Goal: Task Accomplishment & Management: Complete application form

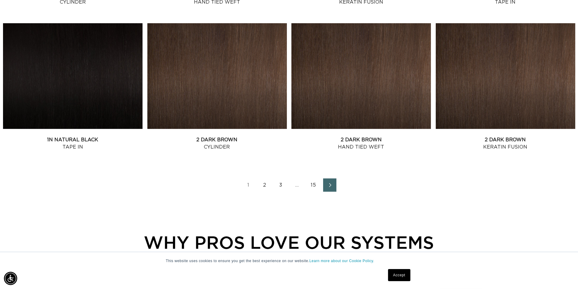
scroll to position [0, 1070]
click at [262, 185] on link "2" at bounding box center [264, 185] width 13 height 13
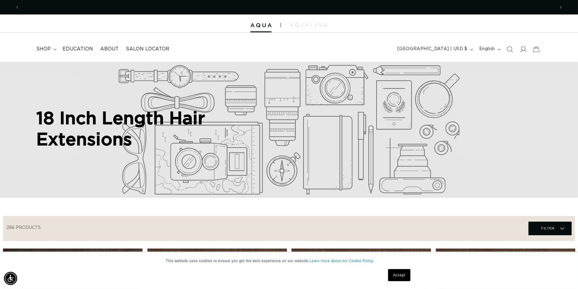
scroll to position [0, 1070]
click at [522, 49] on icon at bounding box center [523, 49] width 6 height 6
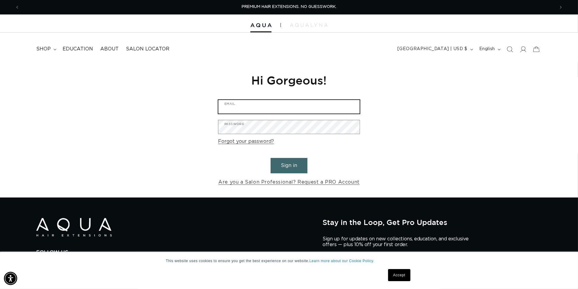
click at [269, 110] on input "Email" at bounding box center [288, 107] width 141 height 14
type input "[EMAIL_ADDRESS][DOMAIN_NAME]"
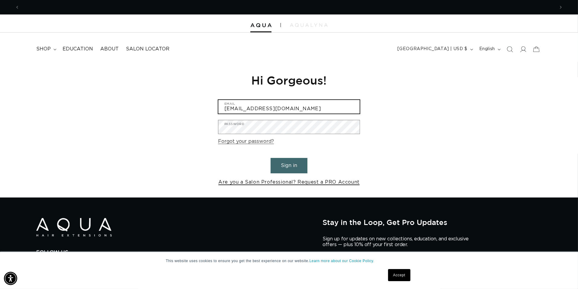
scroll to position [0, 0]
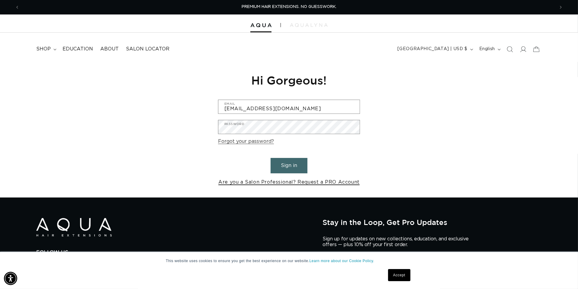
click at [267, 182] on link "Are you a Salon Professional? Request a PRO Account" at bounding box center [288, 182] width 141 height 9
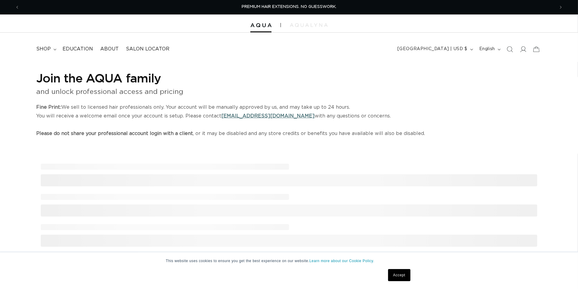
select select "US"
select select "[GEOGRAPHIC_DATA]"
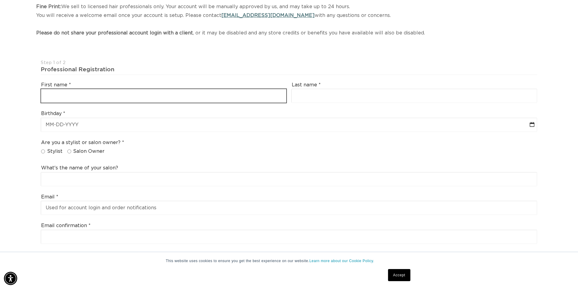
scroll to position [0, 535]
click at [167, 98] on input "text" at bounding box center [163, 96] width 245 height 14
type input "Julie"
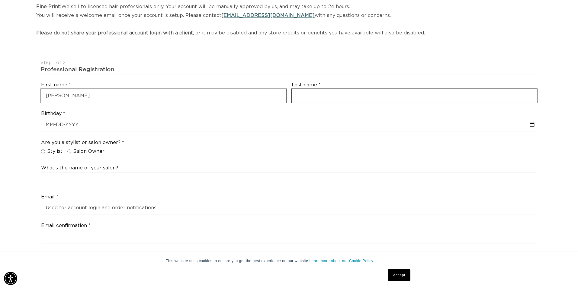
type input "Akers"
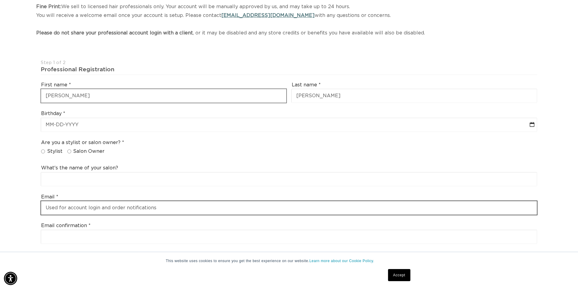
type input "julieakers71@gmail.com"
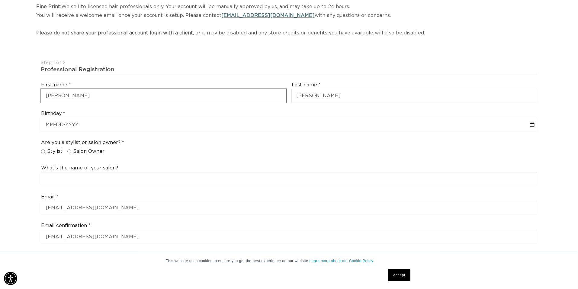
type input "+18455918276"
select select "Florida"
type input "34613"
type input "+1 845 591 8276"
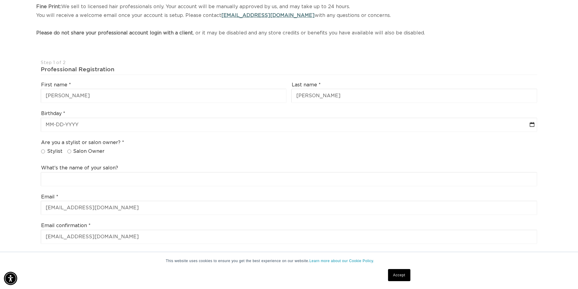
click at [130, 132] on div "Birthday calendar" at bounding box center [288, 121] width 501 height 27
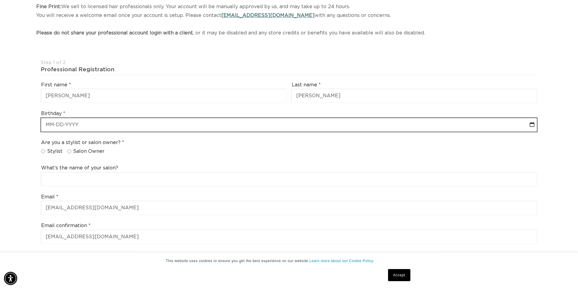
scroll to position [0, 0]
click at [131, 127] on input "text" at bounding box center [289, 125] width 496 height 14
select select "9"
select select "2025"
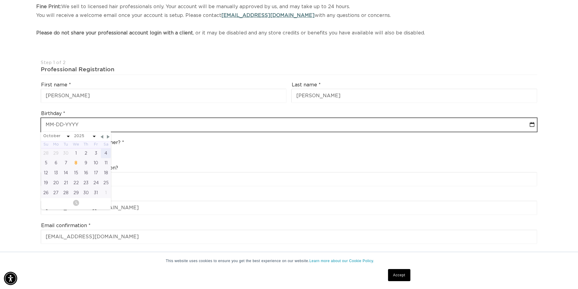
scroll to position [0, 535]
type input "0"
select select "9"
select select "2025"
type input "04"
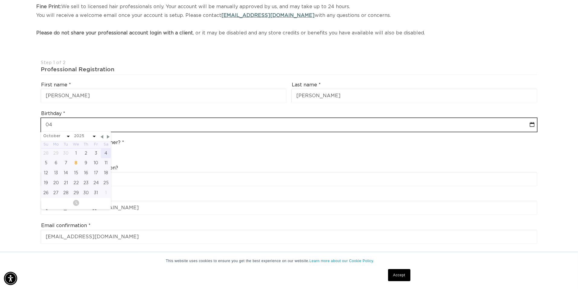
select select "9"
select select "2025"
type input "04-0"
select select "9"
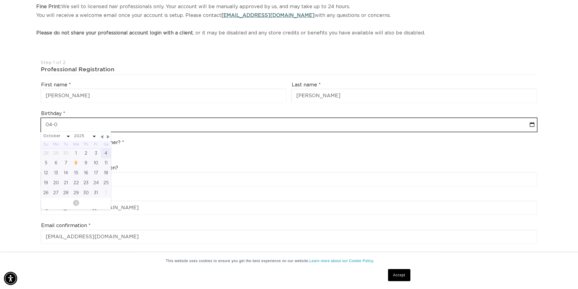
select select "2025"
type input "04-07"
select select "9"
select select "2025"
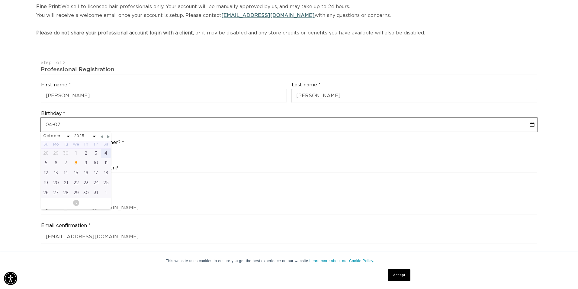
type input "04-07-1"
select select "9"
select select "2025"
type input "04-07-19"
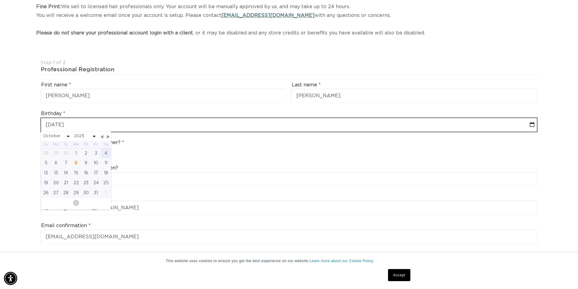
select select "9"
select select "2025"
type input "04-07-197"
select select "9"
select select "2025"
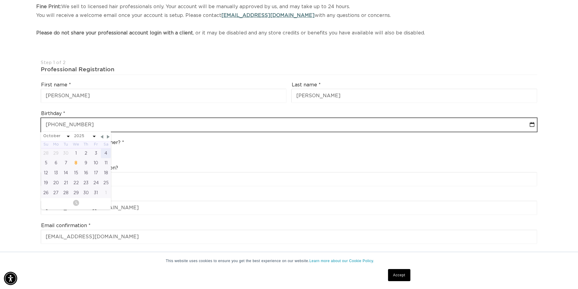
type input "04-07-1979"
select select "3"
select select "1979"
type input "04-07-1979"
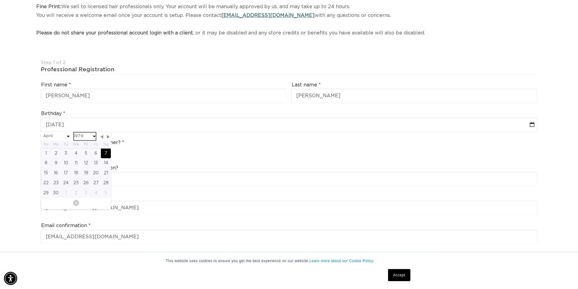
click at [78, 134] on select "2045 2044 2043 2042 2041 2040 2039 2038 2037 2036 2035 2034 2033 2032 2031 2030…" at bounding box center [85, 137] width 22 height 8
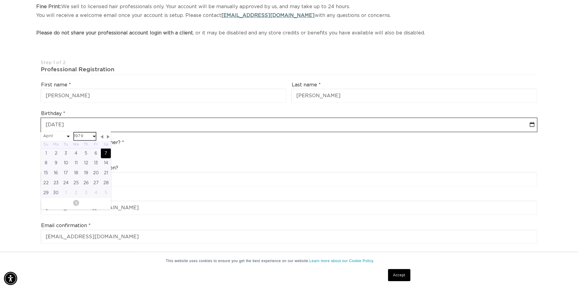
click at [74, 133] on select "2045 2044 2043 2042 2041 2040 2039 2038 2037 2036 2035 2034 2033 2032 2031 2030…" at bounding box center [85, 137] width 22 height 8
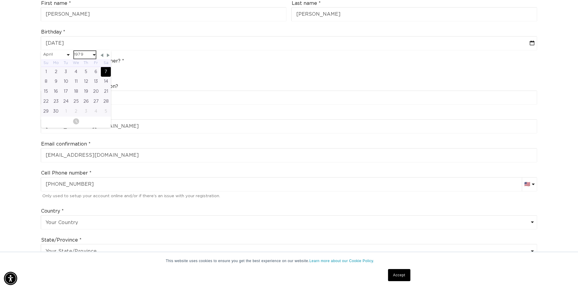
scroll to position [201, 0]
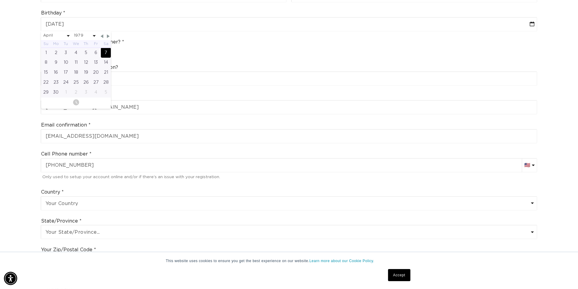
click at [520, 50] on div "Are you a stylist or salon owner? Stylist Salon Owner" at bounding box center [288, 47] width 501 height 23
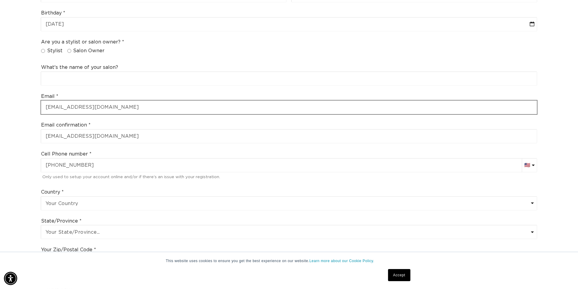
scroll to position [0, 535]
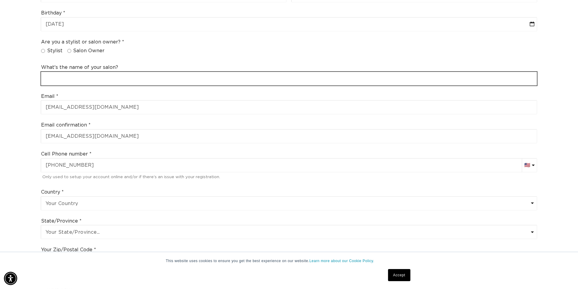
click at [116, 80] on input "text" at bounding box center [289, 79] width 496 height 14
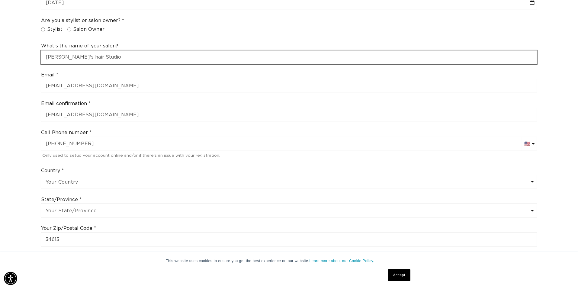
scroll to position [235, 0]
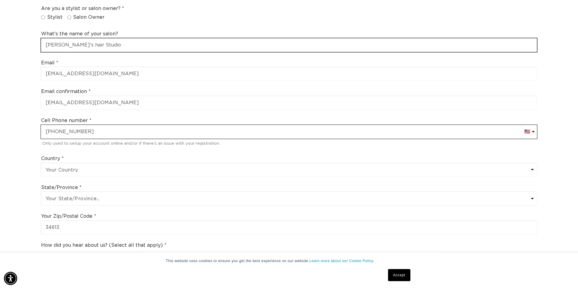
type input "Julie's hair Studio"
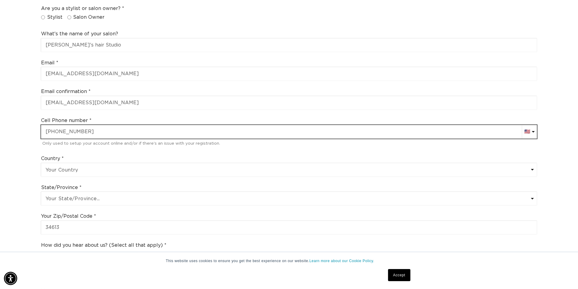
click at [113, 134] on input "+1 845 591 8276" at bounding box center [289, 132] width 496 height 14
drag, startPoint x: 94, startPoint y: 134, endPoint x: 38, endPoint y: 129, distance: 55.8
click at [38, 129] on div "Cell Phone number AC (+247) Afghanistan (+93) 🇦🇫 Albania (+355) 🇦🇱 Algeria (+21…" at bounding box center [288, 132] width 501 height 35
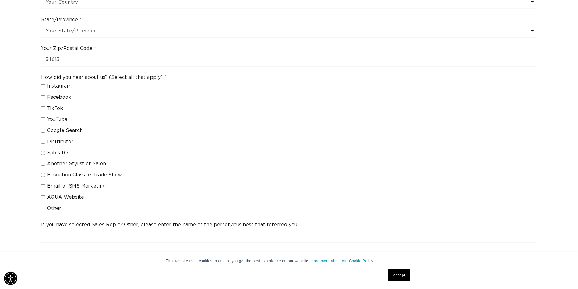
scroll to position [0, 535]
type input "+1 352 600 8866"
click at [44, 175] on input "Education Class or Trade Show" at bounding box center [43, 175] width 4 height 4
checkbox input "true"
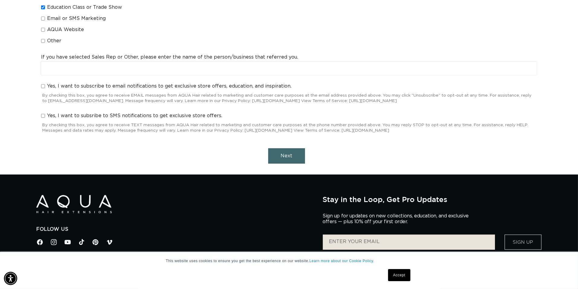
click at [43, 86] on input "Yes, I want to subscribe to email notifications to get exclusive store offers, …" at bounding box center [43, 86] width 4 height 4
checkbox input "true"
click at [282, 156] on span "Next" at bounding box center [287, 155] width 12 height 5
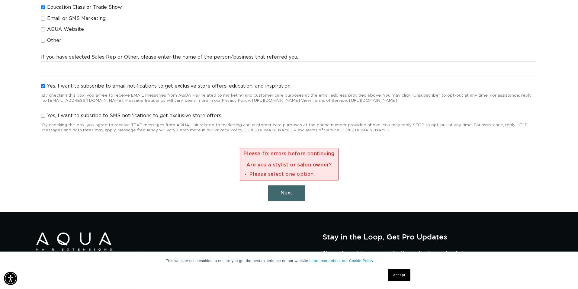
scroll to position [0, 1070]
click at [285, 192] on span "Next" at bounding box center [287, 193] width 12 height 5
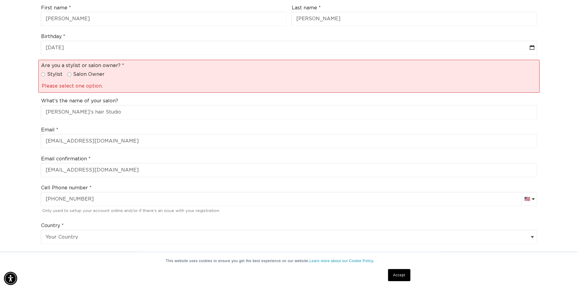
click at [68, 75] on input "Salon Owner" at bounding box center [69, 74] width 4 height 4
radio input "true"
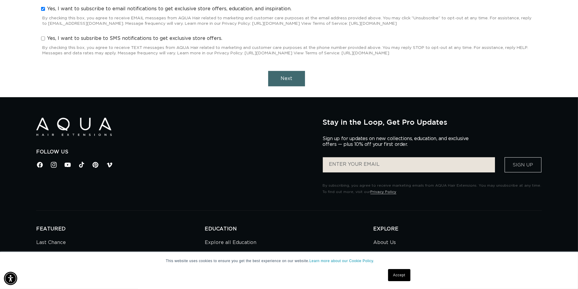
scroll to position [0, 0]
click at [284, 73] on button "Next" at bounding box center [286, 78] width 37 height 15
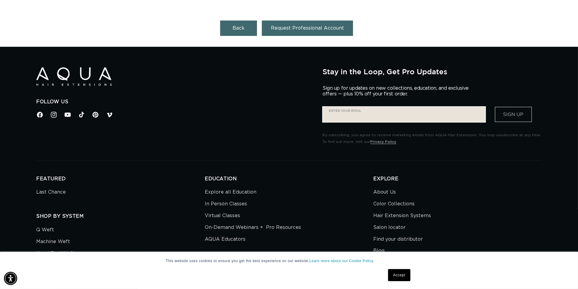
scroll to position [0, 1070]
click at [343, 116] on input "Enter your email" at bounding box center [404, 114] width 163 height 15
type input "[EMAIL_ADDRESS][DOMAIN_NAME]"
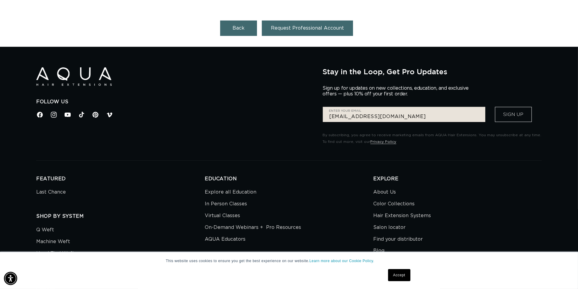
click at [521, 112] on button "Sign Up" at bounding box center [513, 114] width 37 height 15
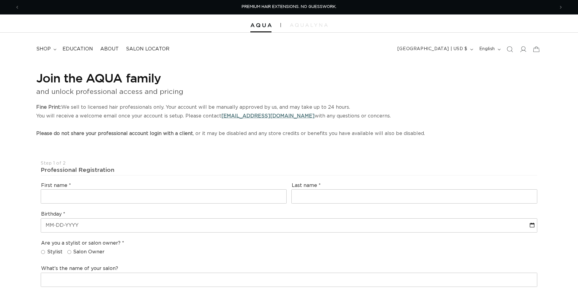
select select "US"
select select "[GEOGRAPHIC_DATA]"
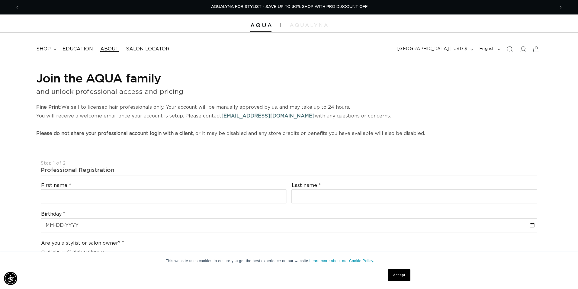
click at [108, 48] on span "About" at bounding box center [109, 49] width 18 height 6
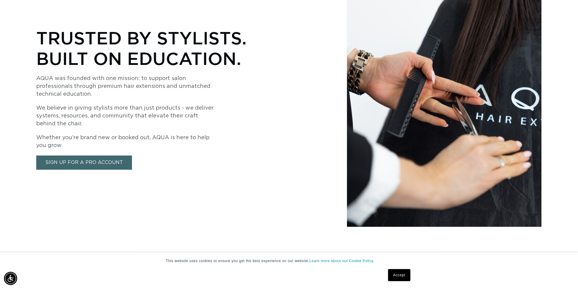
scroll to position [0, 535]
click at [94, 165] on link "Sign Up for a Pro Account" at bounding box center [84, 163] width 96 height 14
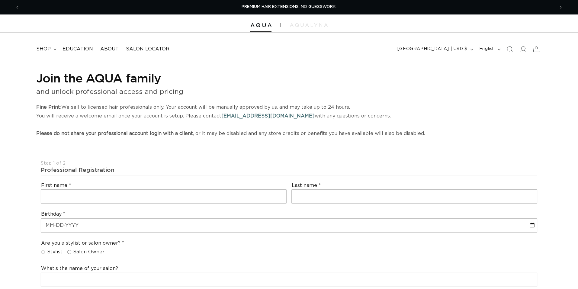
select select "US"
select select "[GEOGRAPHIC_DATA]"
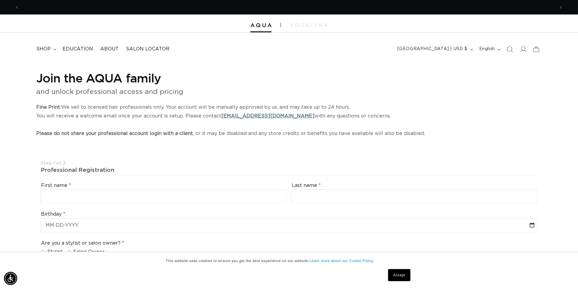
scroll to position [0, 535]
click at [44, 49] on span "shop" at bounding box center [43, 49] width 14 height 6
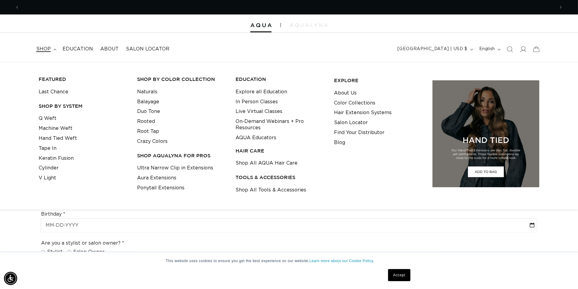
scroll to position [0, 1070]
drag, startPoint x: 59, startPoint y: 149, endPoint x: 49, endPoint y: 148, distance: 10.0
click at [49, 148] on li "Tape In" at bounding box center [83, 148] width 89 height 10
click at [49, 149] on link "Tape In" at bounding box center [48, 148] width 18 height 10
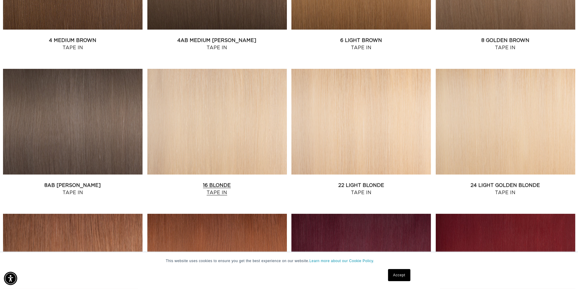
click at [234, 182] on link "16 Blonde Tape In" at bounding box center [217, 189] width 140 height 14
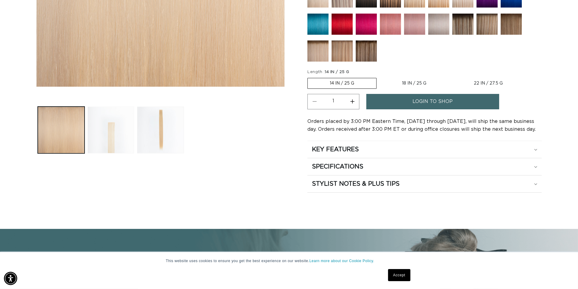
drag, startPoint x: 125, startPoint y: 127, endPoint x: 128, endPoint y: 124, distance: 4.9
click at [125, 127] on button "Load image 2 in gallery view" at bounding box center [111, 130] width 47 height 47
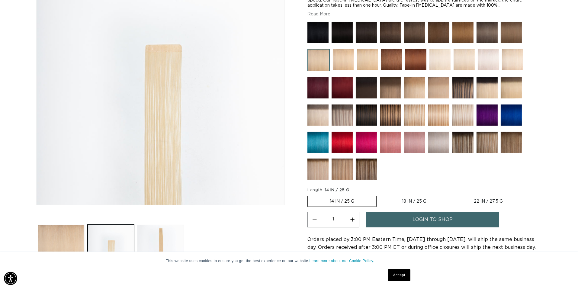
scroll to position [0, 535]
click at [514, 57] on img at bounding box center [512, 59] width 21 height 21
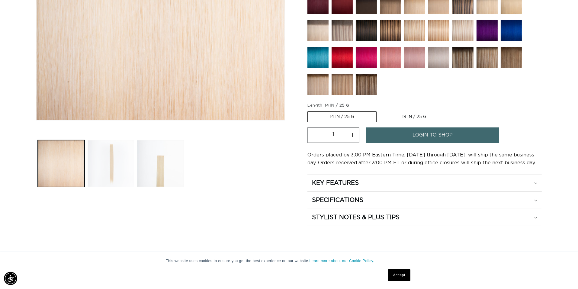
scroll to position [0, 535]
click at [124, 154] on button "Load image 2 in gallery view" at bounding box center [111, 163] width 47 height 47
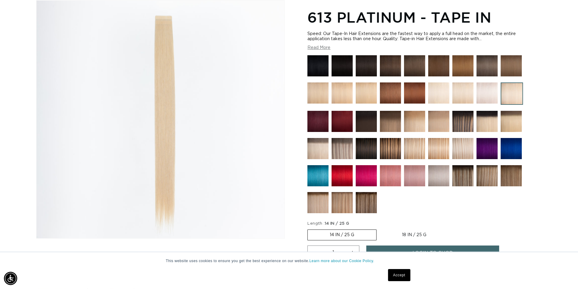
scroll to position [0, 1070]
click at [464, 145] on img at bounding box center [462, 148] width 21 height 21
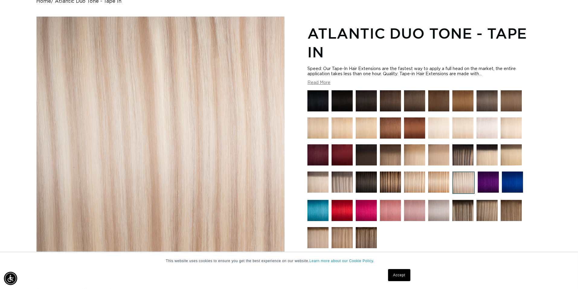
scroll to position [0, 535]
click at [440, 125] on img at bounding box center [438, 128] width 21 height 21
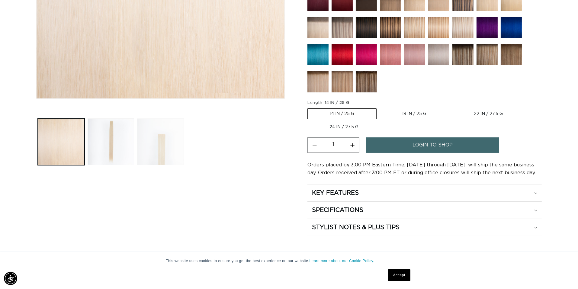
scroll to position [235, 0]
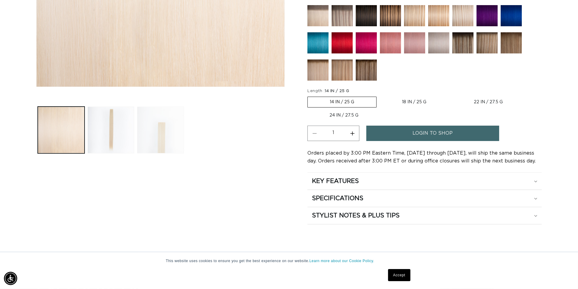
click at [159, 155] on div "Skip to product information Open media 1 in modal Open media 2 in modal Open me…" at bounding box center [160, 37] width 249 height 376
click at [166, 130] on button "Load image 3 in gallery view" at bounding box center [160, 130] width 47 height 47
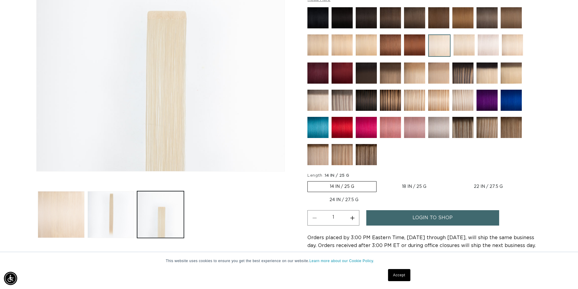
scroll to position [0, 535]
click at [351, 217] on button "Increase quantity for 60A Most Platinum Ash - Tape In" at bounding box center [353, 217] width 14 height 15
type input "2"
click at [406, 216] on link "login to shop" at bounding box center [432, 217] width 133 height 15
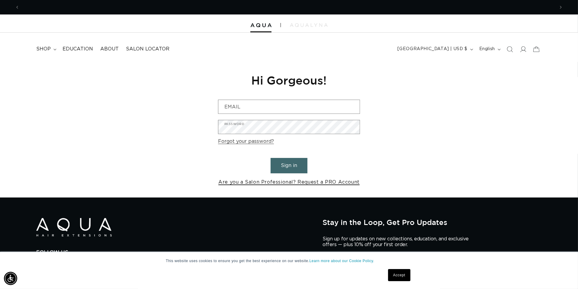
scroll to position [0, 1070]
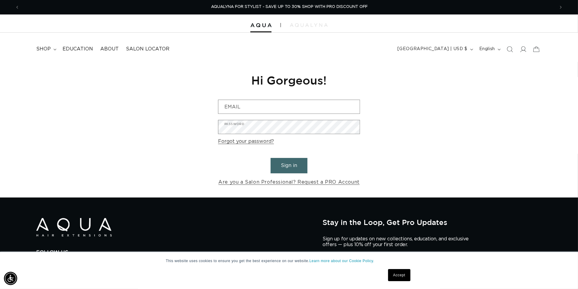
click at [287, 165] on button "Sign in" at bounding box center [289, 165] width 37 height 15
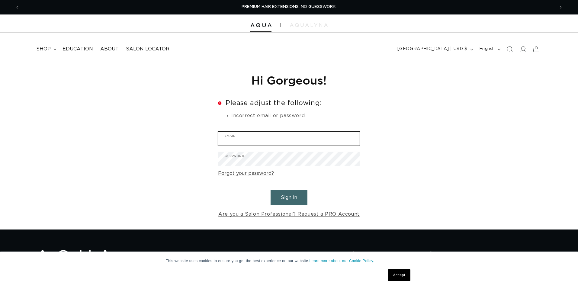
click at [259, 141] on input "Email" at bounding box center [288, 139] width 141 height 14
type input "[EMAIL_ADDRESS][DOMAIN_NAME]"
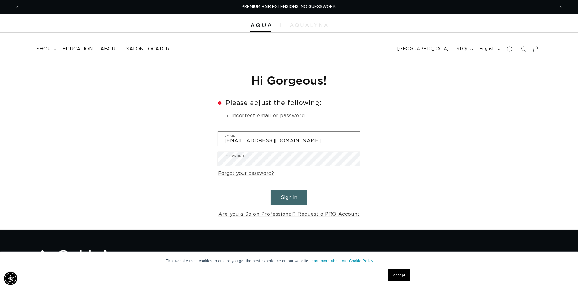
click at [271, 190] on button "Sign in" at bounding box center [289, 197] width 37 height 15
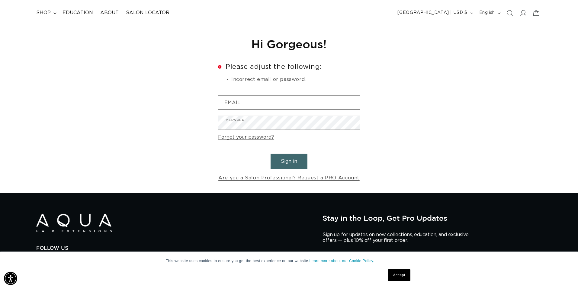
scroll to position [101, 0]
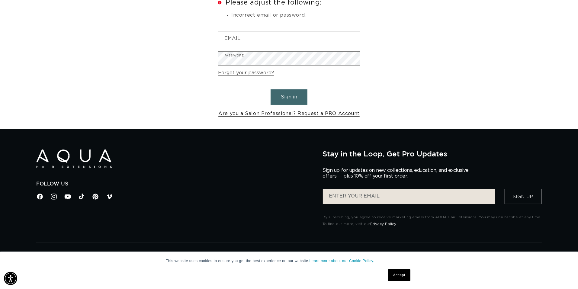
click at [330, 114] on link "Are you a Salon Professional? Request a PRO Account" at bounding box center [288, 113] width 141 height 9
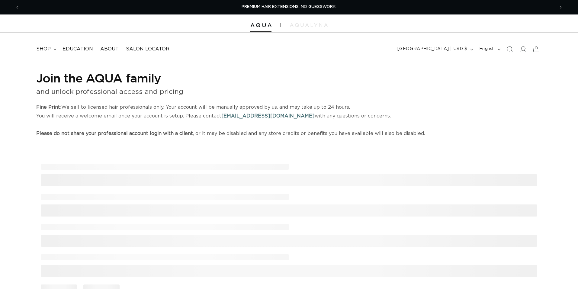
select select "US"
select select "[GEOGRAPHIC_DATA]"
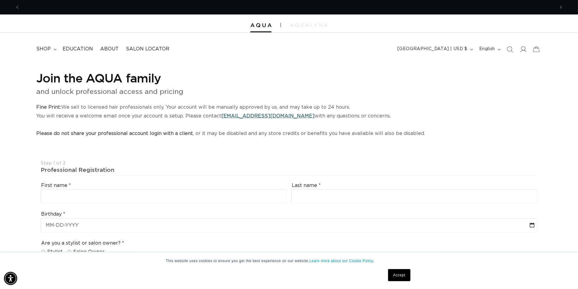
scroll to position [0, 535]
click at [48, 47] on span "shop" at bounding box center [43, 49] width 14 height 6
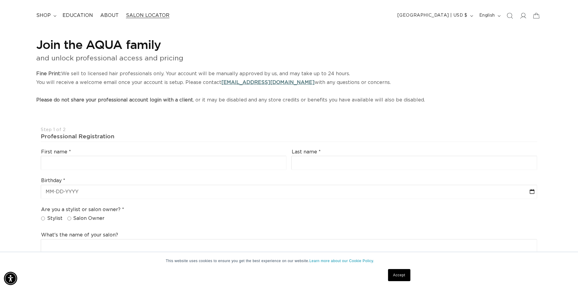
click at [145, 15] on span "Salon Locator" at bounding box center [147, 15] width 43 height 6
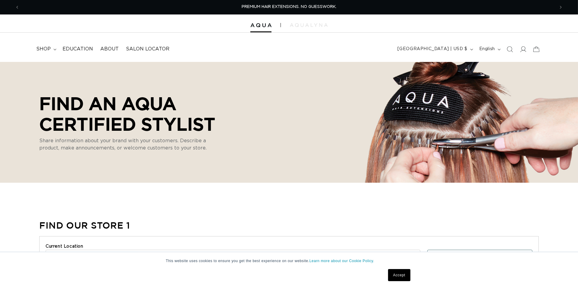
select select "m"
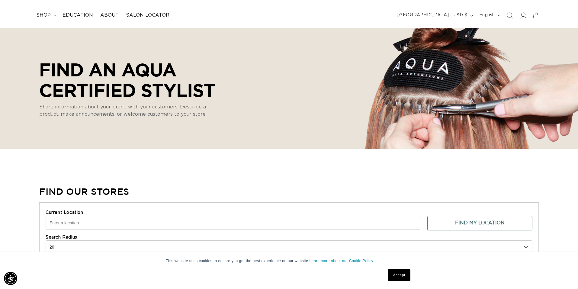
scroll to position [34, 0]
click at [107, 18] on span "About" at bounding box center [109, 15] width 18 height 6
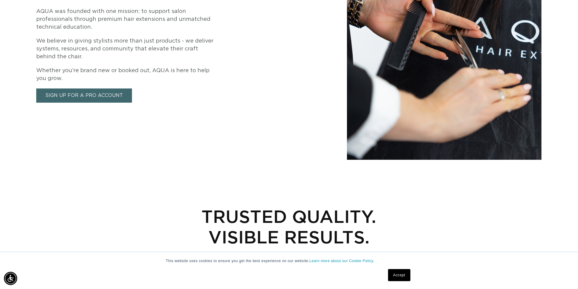
scroll to position [0, 1070]
click at [115, 97] on link "Sign Up for a Pro Account" at bounding box center [84, 96] width 96 height 14
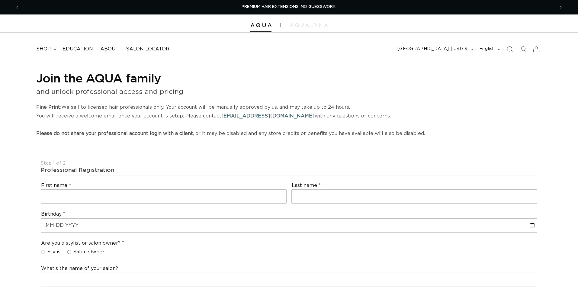
select select "US"
select select "[GEOGRAPHIC_DATA]"
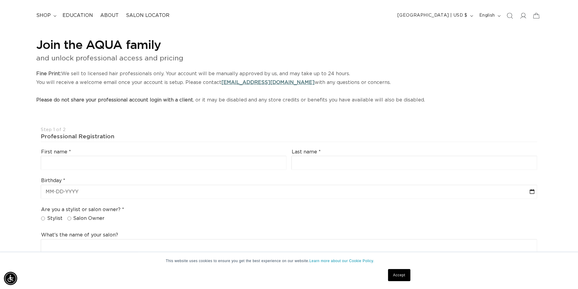
scroll to position [0, 535]
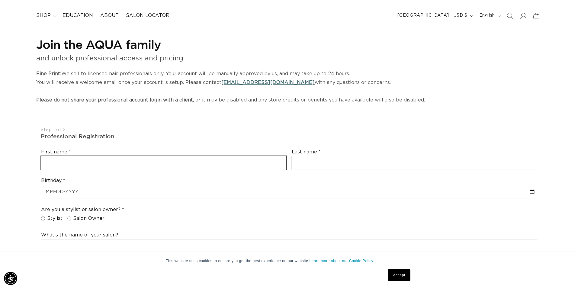
click at [183, 160] on input "text" at bounding box center [163, 163] width 245 height 14
type input "[PERSON_NAME]"
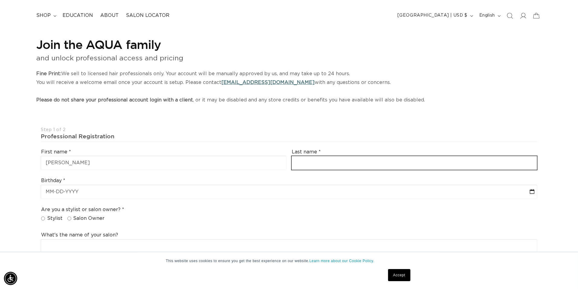
type input "[PERSON_NAME]"
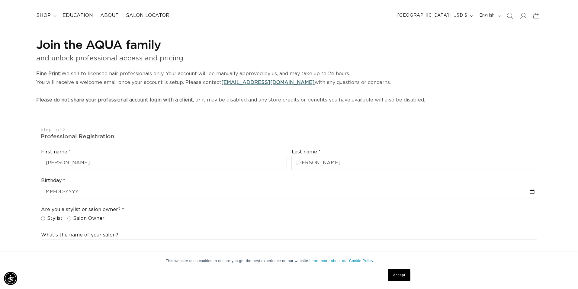
type input "[EMAIL_ADDRESS][DOMAIN_NAME]"
type input "[PHONE_NUMBER]"
select select "[US_STATE]"
type input "34613"
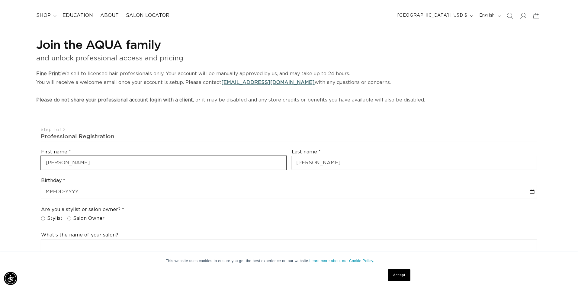
type input "[PHONE_NUMBER]"
select select "9"
select select "2025"
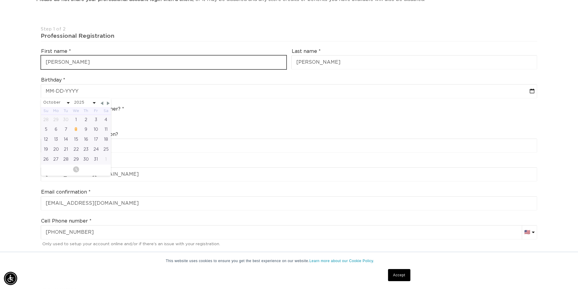
scroll to position [0, 0]
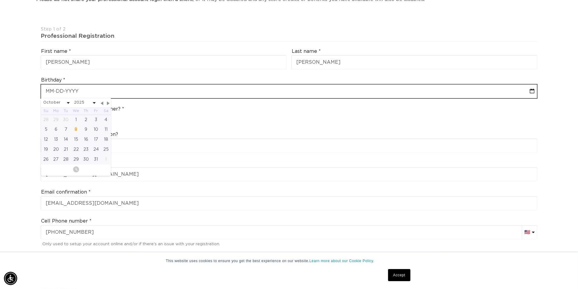
select select "9"
select select "2025"
click at [146, 92] on input "text" at bounding box center [289, 92] width 496 height 14
type input "0"
select select "9"
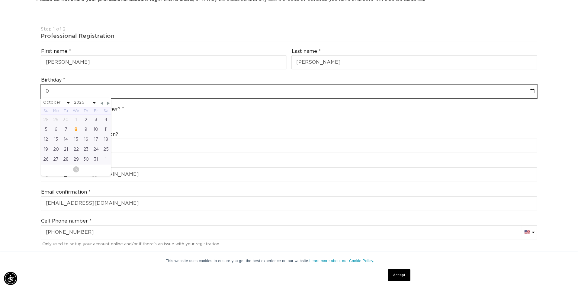
select select "2025"
type input "04"
select select "9"
select select "2025"
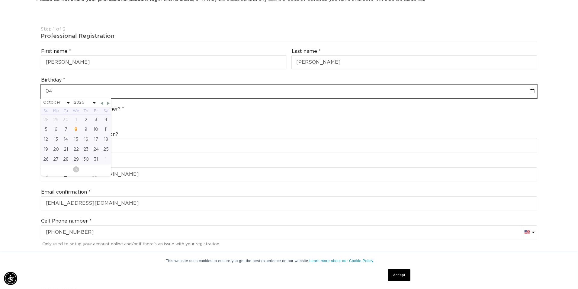
type input "04-0"
select select "9"
select select "2025"
type input "04-07"
select select "9"
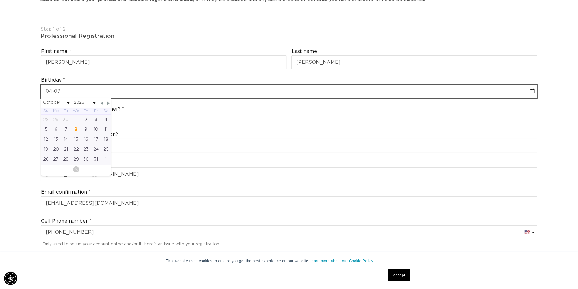
select select "2025"
type input "[DATE]"
select select "9"
select select "2025"
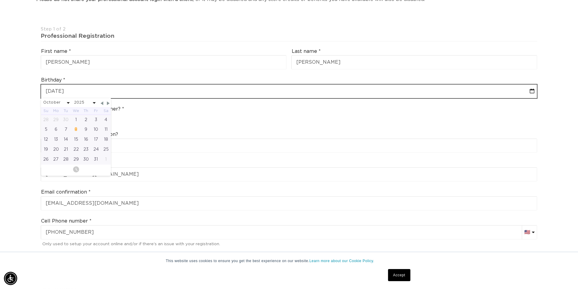
type input "[PHONE_NUMBER]"
select select "9"
select select "2025"
type input "[DATE]"
select select "3"
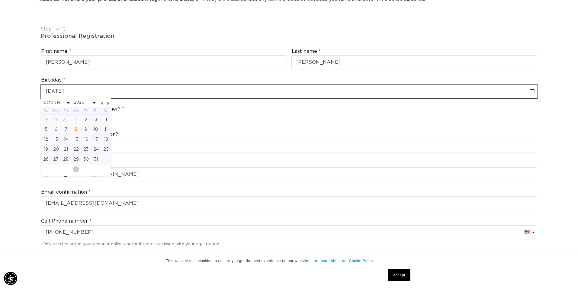
select select "1979"
type input "[DATE]"
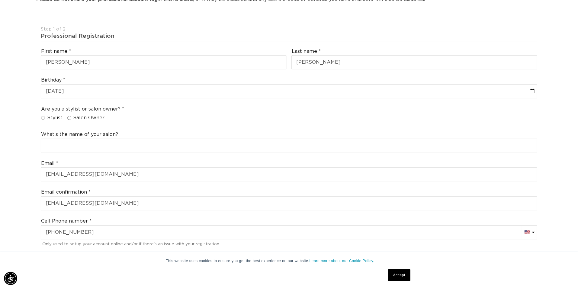
click at [22, 173] on div "Join the AQUA family and unlock professional access and pricing Fine Print: We …" at bounding box center [289, 269] width 578 height 683
click at [42, 118] on input "Stylist" at bounding box center [43, 118] width 4 height 4
radio input "true"
click at [68, 117] on input "Salon Owner" at bounding box center [69, 118] width 4 height 4
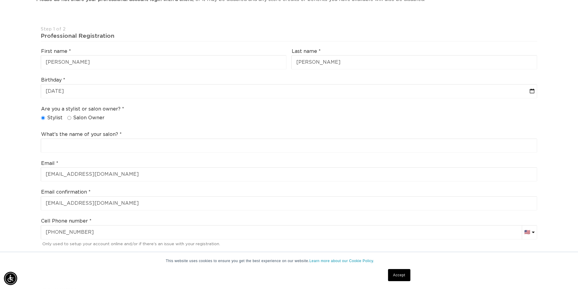
radio input "true"
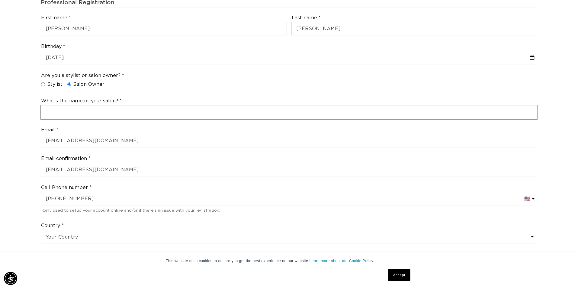
scroll to position [0, 1070]
click at [65, 114] on input "text" at bounding box center [289, 112] width 496 height 14
click at [71, 112] on input "Julies hair studio" at bounding box center [289, 112] width 496 height 14
click at [72, 112] on input "Julies hair studio" at bounding box center [289, 112] width 496 height 14
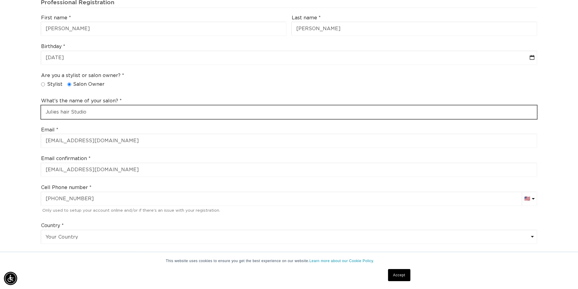
click at [68, 111] on input "Julies hair Studio" at bounding box center [289, 112] width 496 height 14
click at [69, 111] on input "Julies hair Studio" at bounding box center [289, 112] width 496 height 14
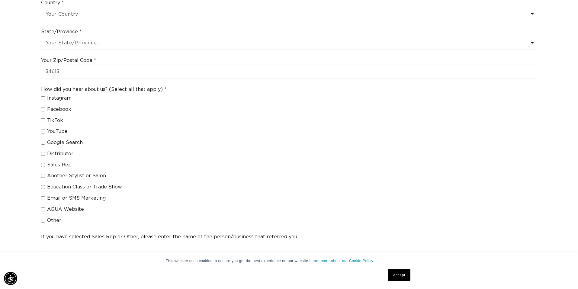
scroll to position [403, 0]
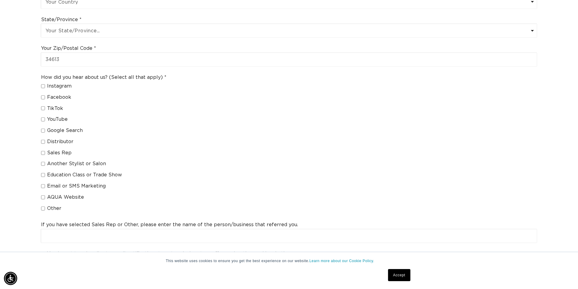
type input "[PERSON_NAME] hair' Studio"
click at [42, 175] on input "Education Class or Trade Show" at bounding box center [43, 175] width 4 height 4
checkbox input "true"
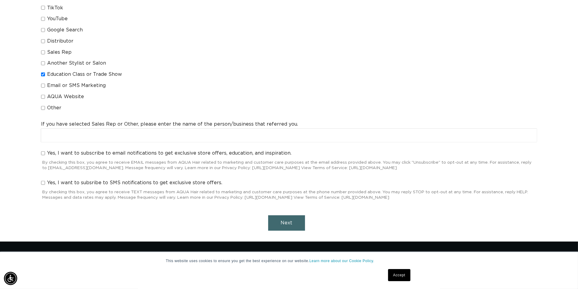
scroll to position [0, 535]
click at [43, 153] on input "Yes, I want to subscribe to email notifications to get exclusive store offers, …" at bounding box center [43, 153] width 4 height 4
checkbox input "true"
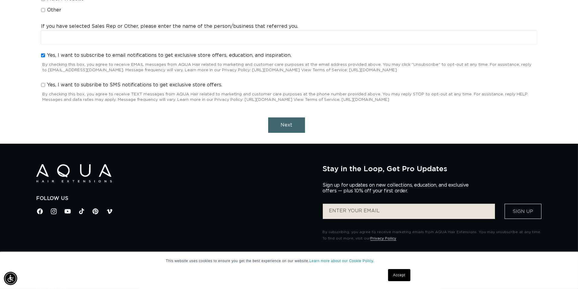
scroll to position [604, 0]
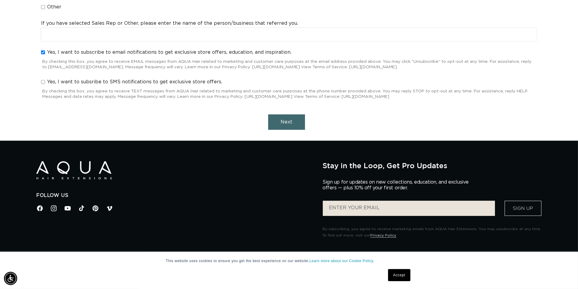
click at [286, 123] on span "Next" at bounding box center [287, 122] width 12 height 5
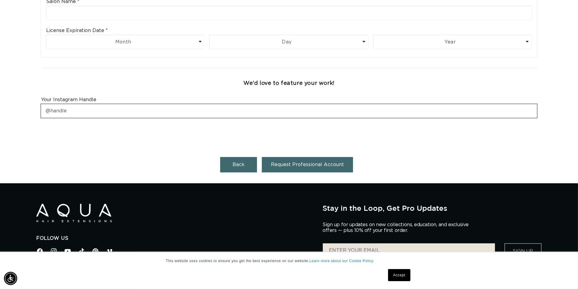
scroll to position [0, 535]
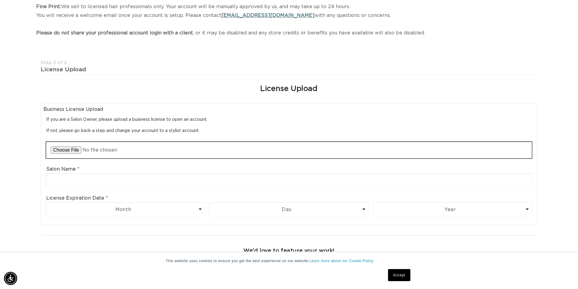
click at [69, 150] on input "file" at bounding box center [289, 150] width 486 height 16
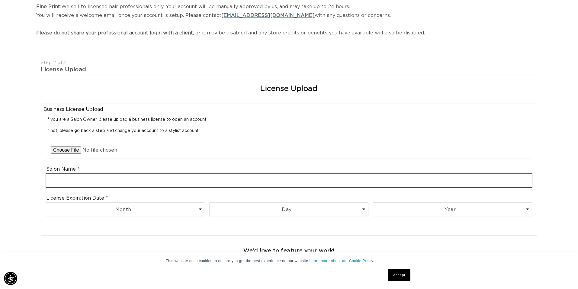
click at [94, 179] on input "text" at bounding box center [289, 181] width 486 height 14
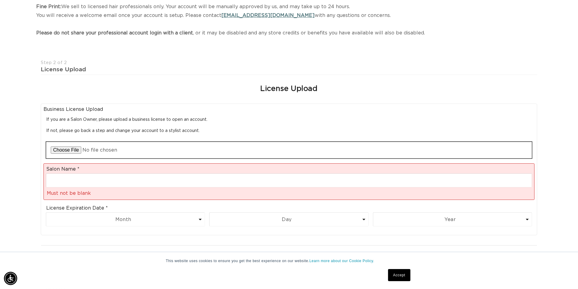
click at [91, 150] on input "file" at bounding box center [289, 150] width 486 height 16
click at [95, 149] on input "file" at bounding box center [289, 150] width 486 height 16
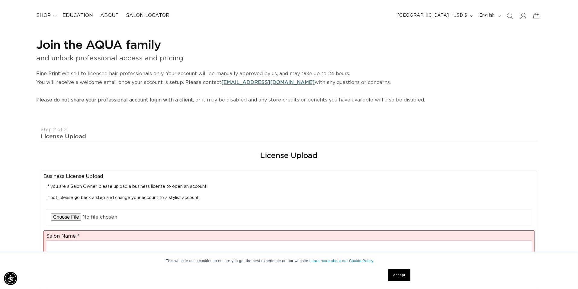
scroll to position [0, 1070]
